Goal: Complete application form

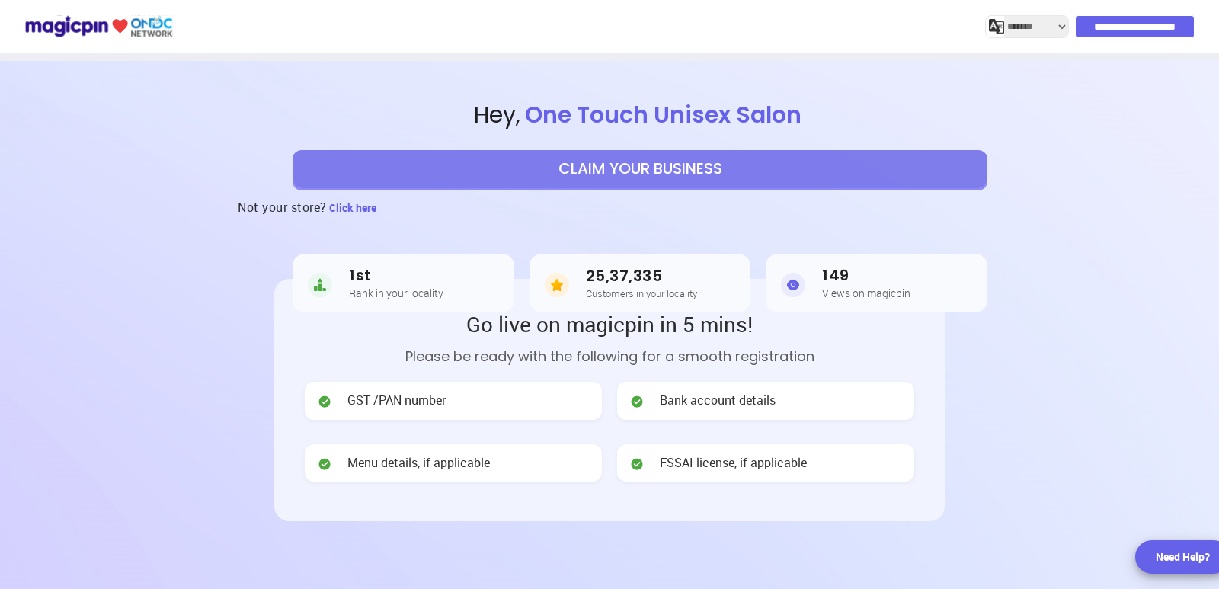
select select "*******"
click at [608, 177] on button "CLAIM YOUR BUSINESS" at bounding box center [639, 169] width 695 height 38
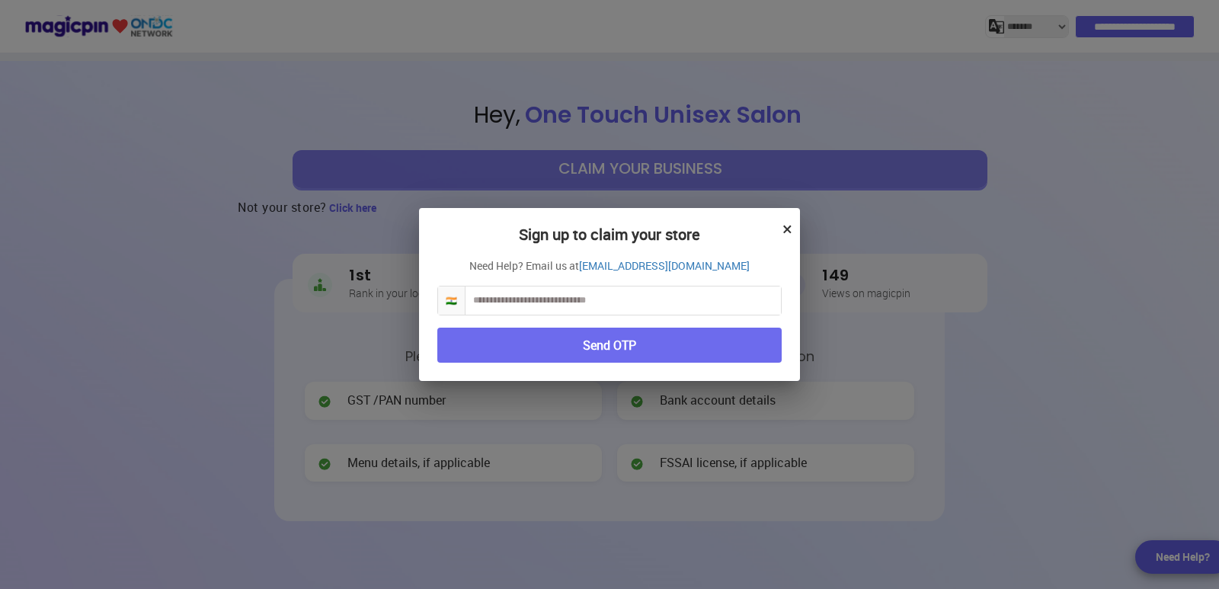
click at [574, 300] on input "text" at bounding box center [622, 300] width 315 height 28
type input "**********"
click at [595, 351] on button "Send OTP" at bounding box center [609, 345] width 344 height 36
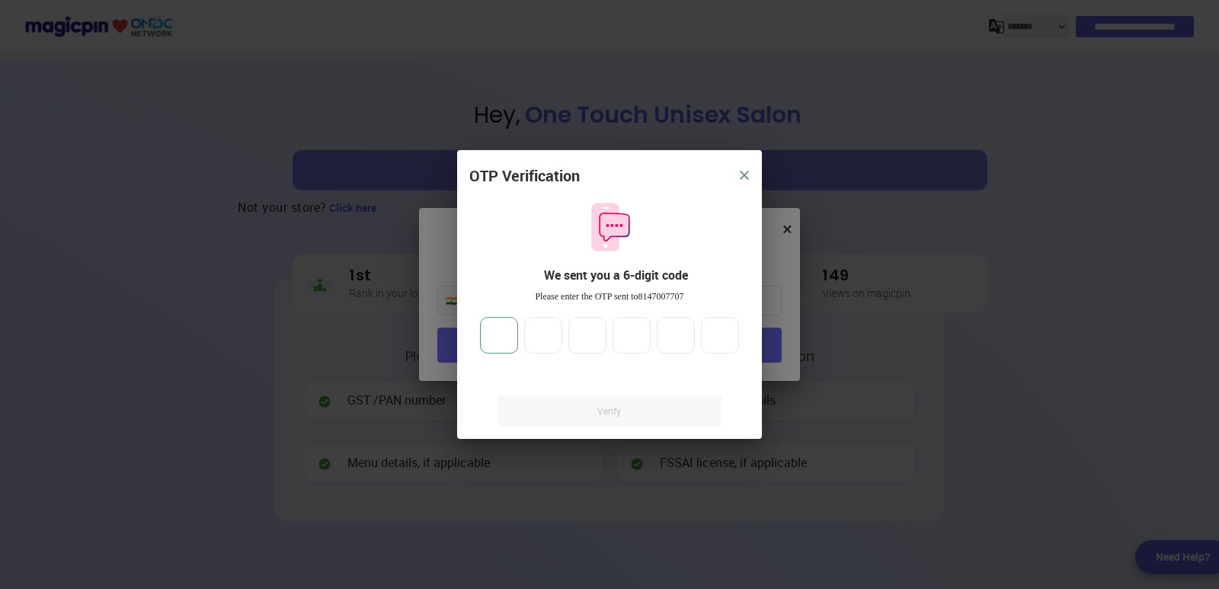
click at [500, 350] on input "number" at bounding box center [499, 335] width 38 height 37
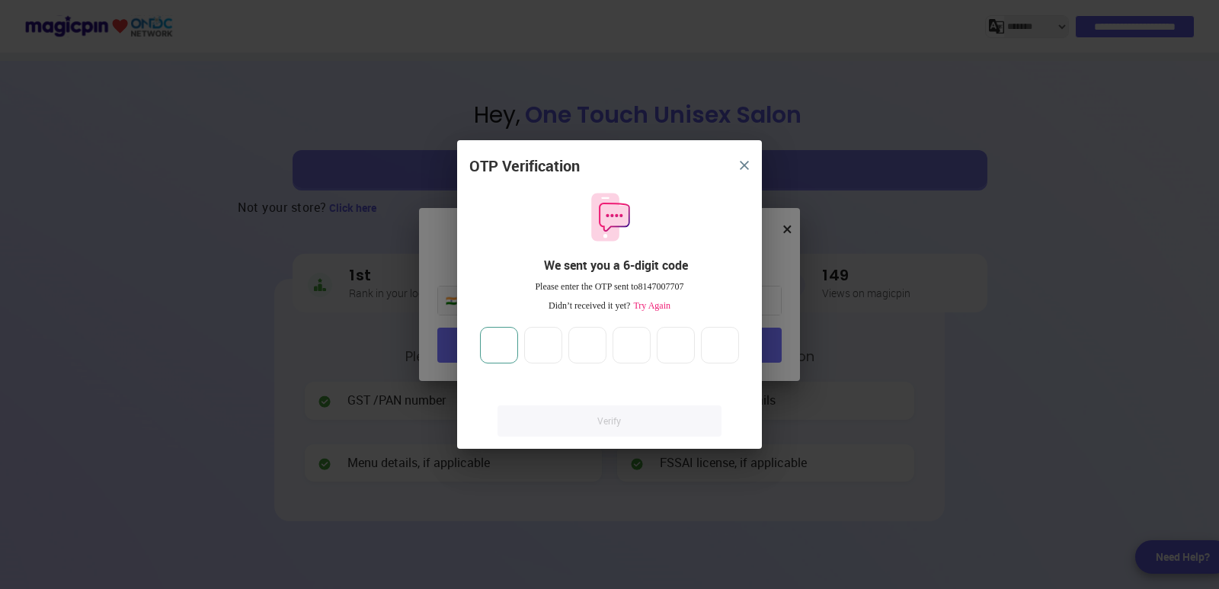
type input "*"
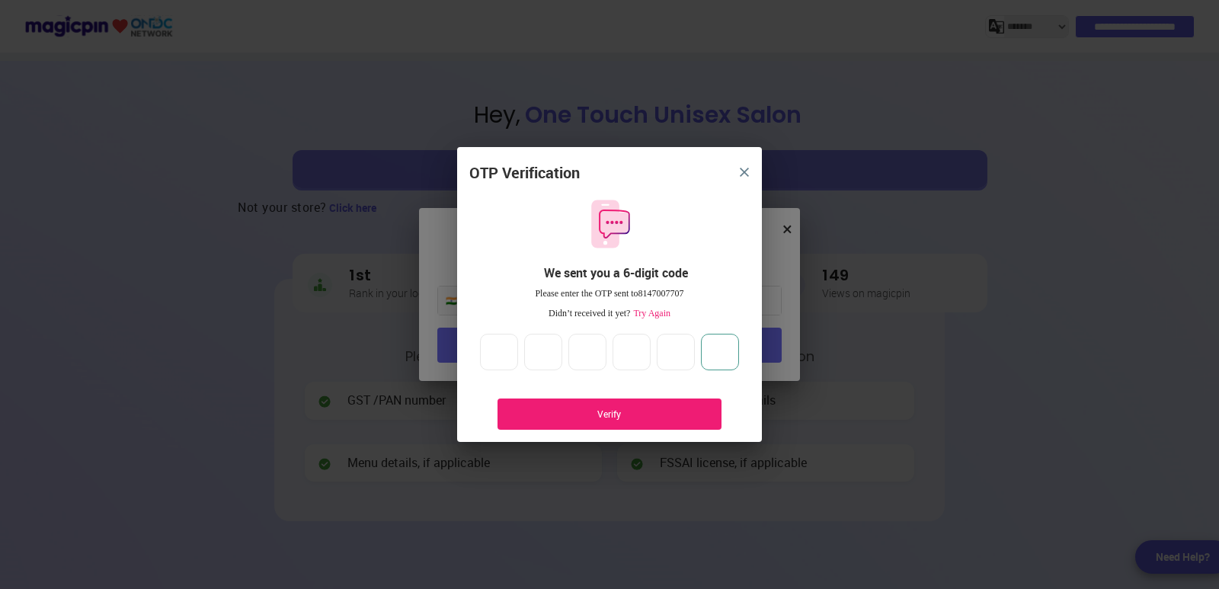
type input "*"
click at [668, 411] on div "Verify" at bounding box center [609, 413] width 178 height 13
click at [658, 309] on span "Try Again" at bounding box center [650, 313] width 40 height 11
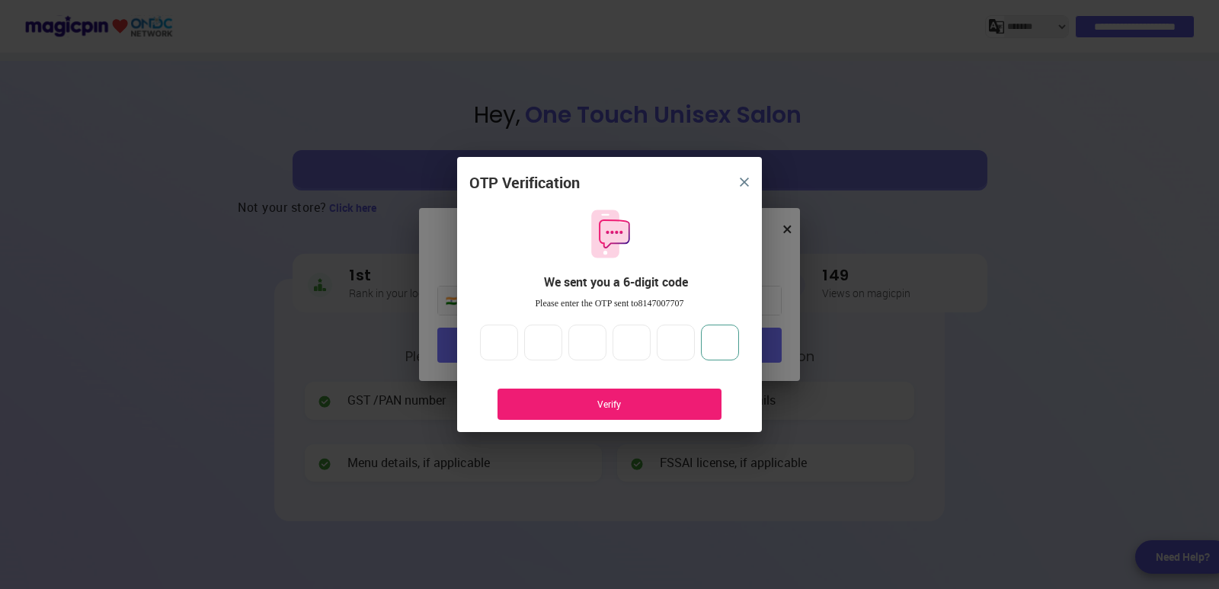
click at [733, 350] on input "*" at bounding box center [720, 342] width 38 height 37
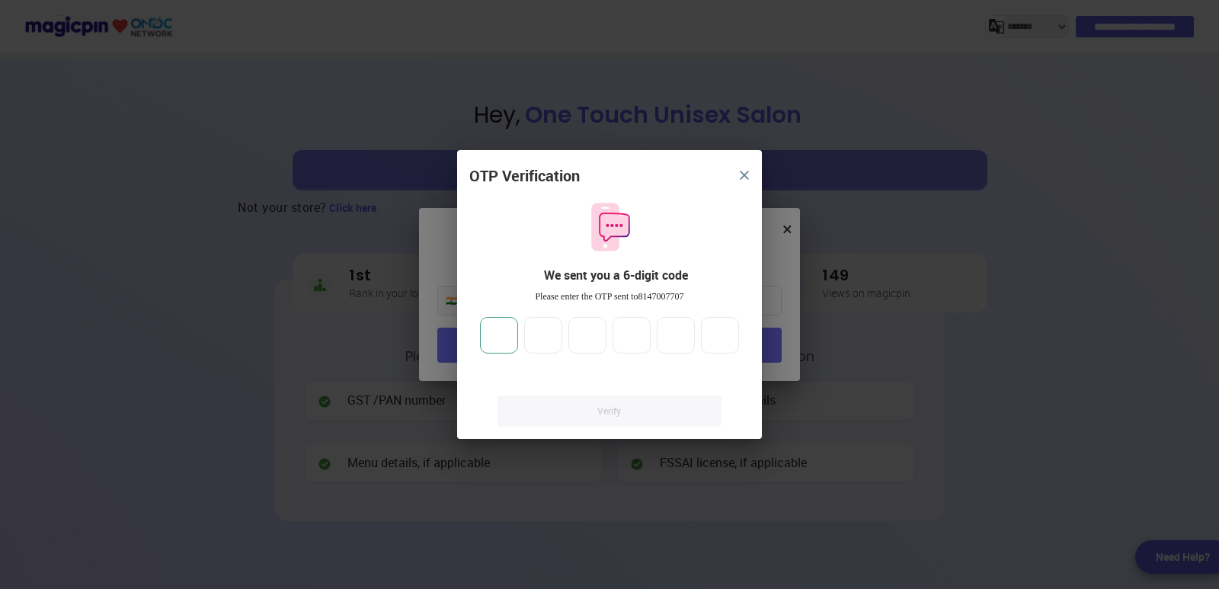
type input "*"
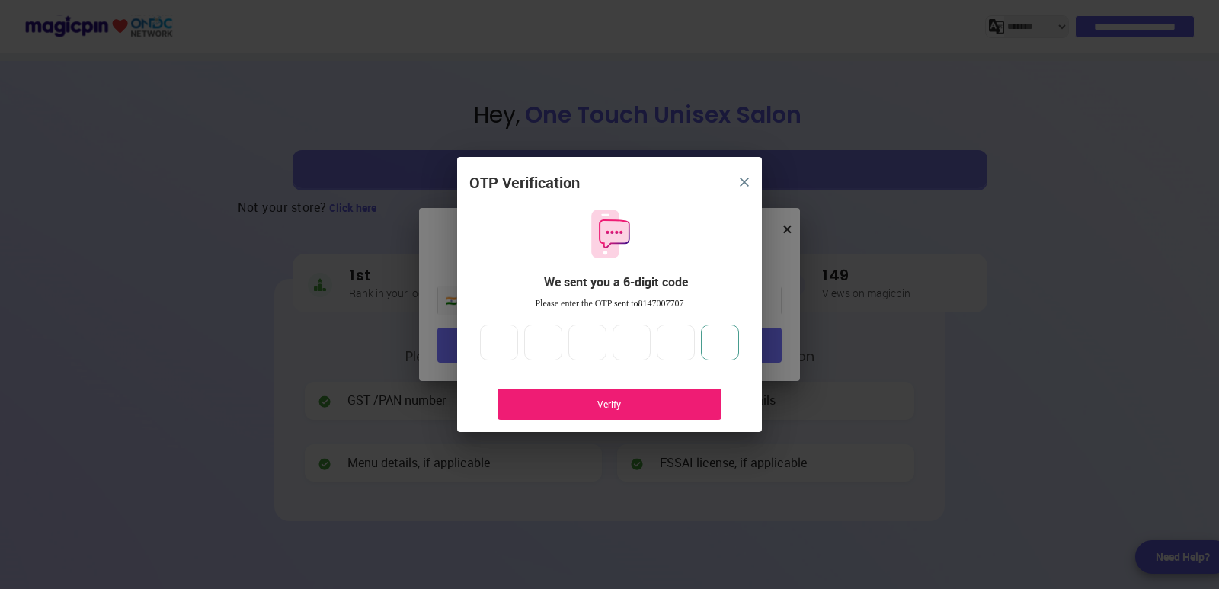
type input "*"
click at [612, 402] on div "Verify" at bounding box center [609, 404] width 178 height 13
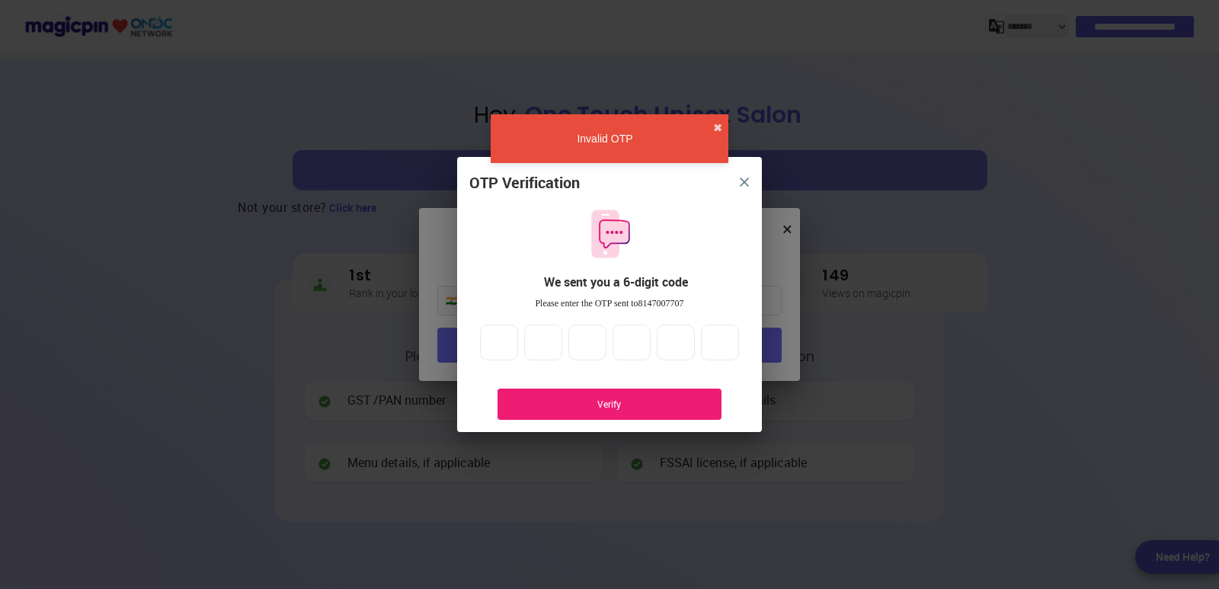
click at [605, 401] on div "Verify" at bounding box center [609, 404] width 178 height 13
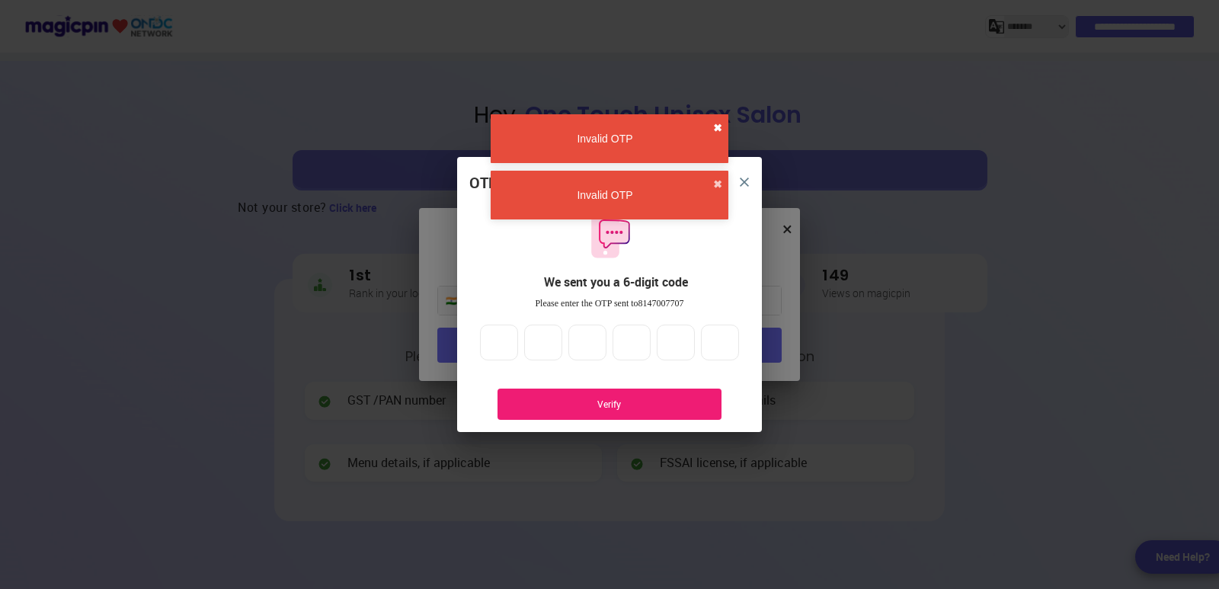
click at [717, 128] on button "✖" at bounding box center [717, 127] width 9 height 15
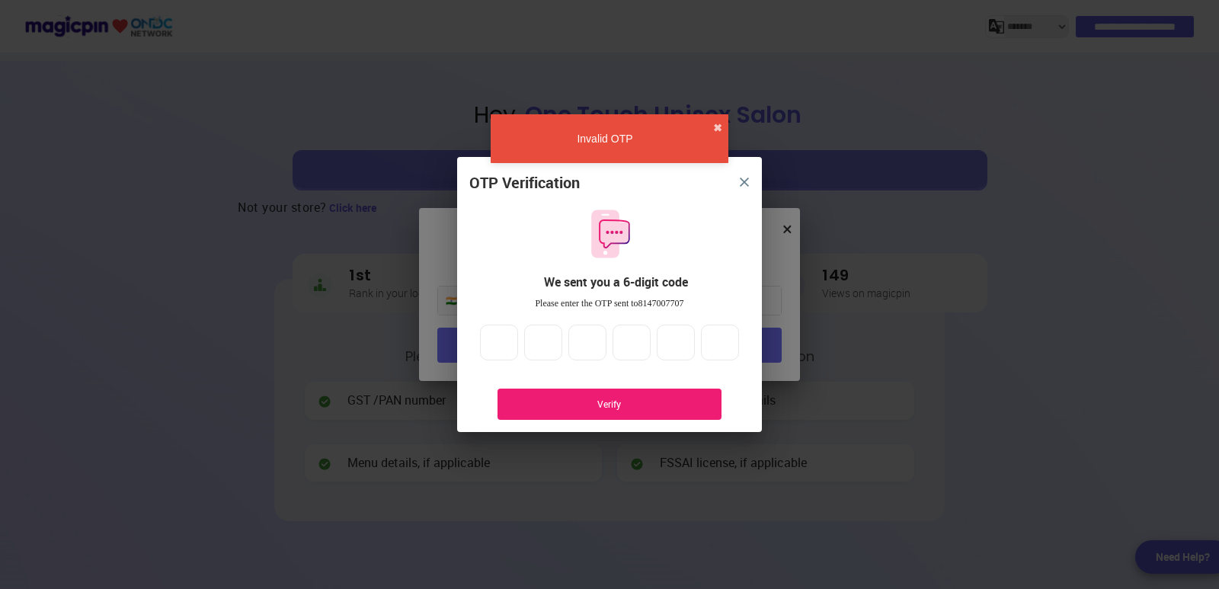
click at [749, 181] on button "close" at bounding box center [743, 181] width 27 height 27
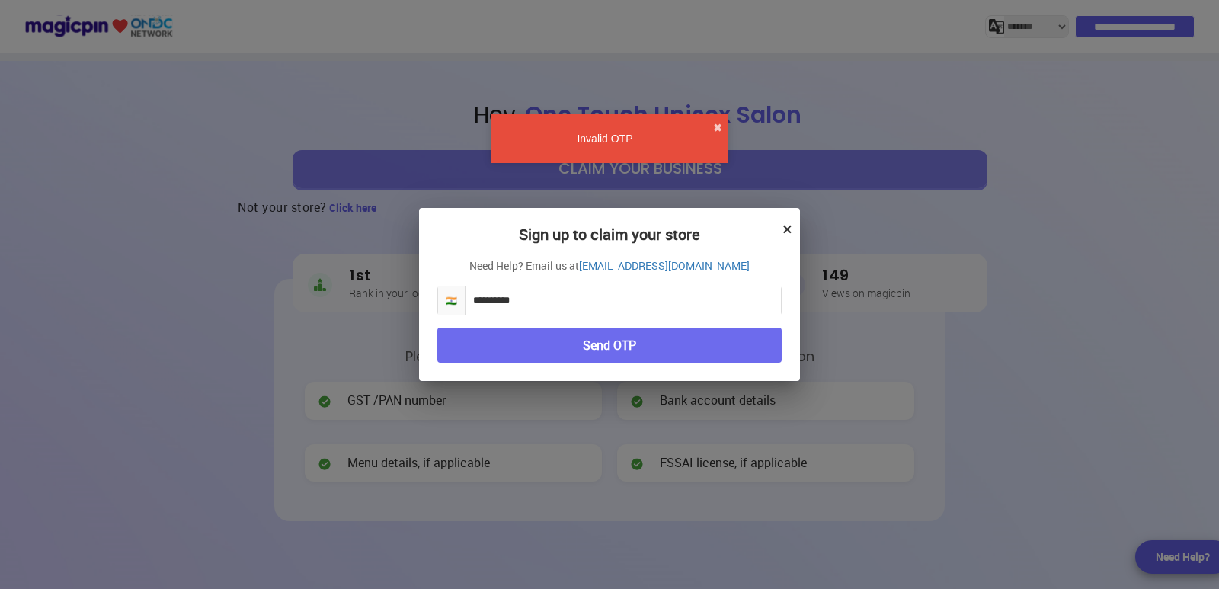
click at [782, 228] on button "×" at bounding box center [787, 229] width 10 height 26
